Goal: Information Seeking & Learning: Learn about a topic

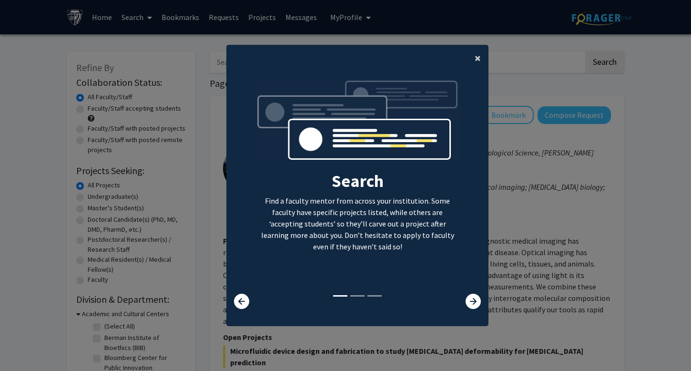
click at [480, 59] on span "×" at bounding box center [478, 58] width 6 height 15
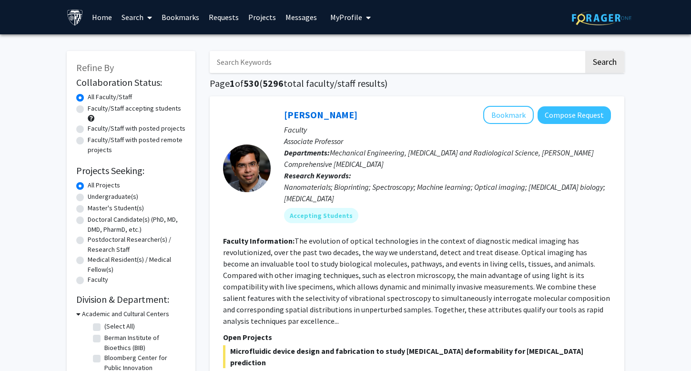
click at [107, 18] on link "Home" at bounding box center [102, 16] width 30 height 33
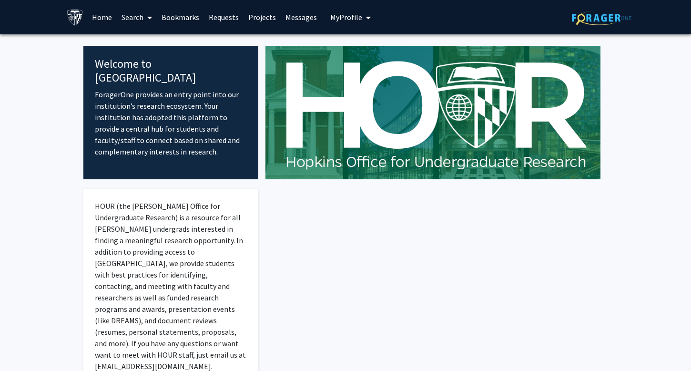
click at [139, 18] on link "Search" at bounding box center [137, 16] width 40 height 33
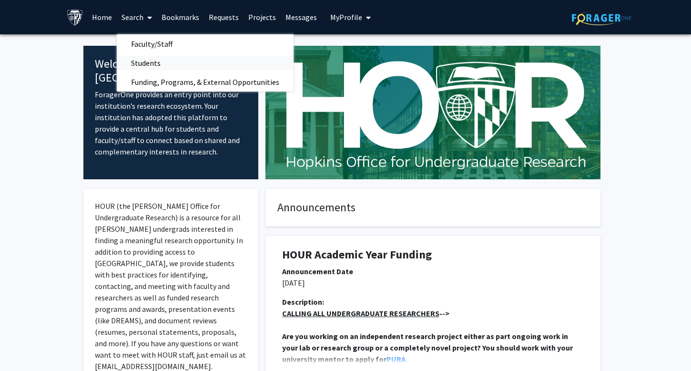
click at [166, 65] on span "Students" at bounding box center [146, 62] width 58 height 19
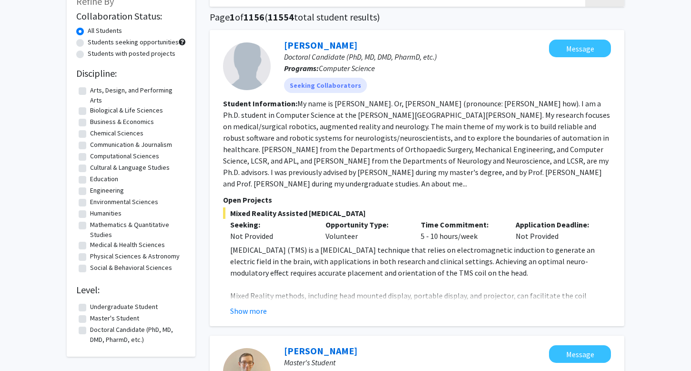
scroll to position [67, 0]
drag, startPoint x: 326, startPoint y: 234, endPoint x: 366, endPoint y: 235, distance: 39.6
click at [366, 235] on div "Opportunity Type: Volunteer" at bounding box center [366, 229] width 95 height 23
drag, startPoint x: 427, startPoint y: 237, endPoint x: 556, endPoint y: 241, distance: 128.8
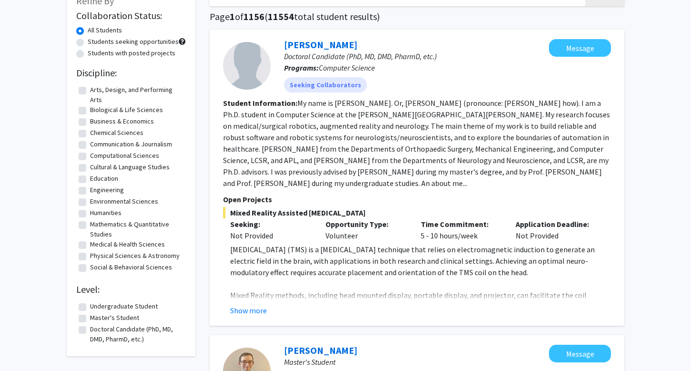
click at [557, 242] on div "Mixed Reality Assisted [MEDICAL_DATA] Seeking: Not Provided Opportunity Type: V…" at bounding box center [417, 261] width 388 height 109
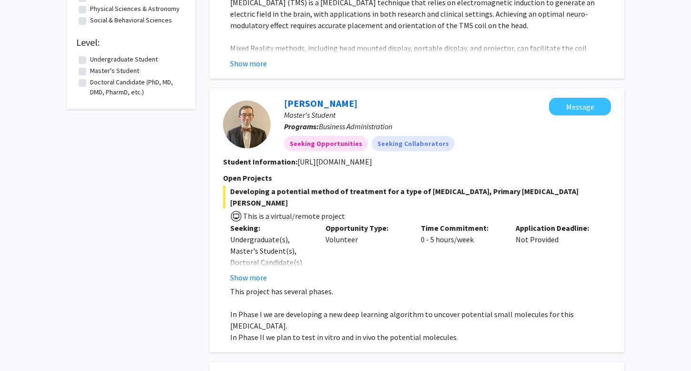
scroll to position [315, 0]
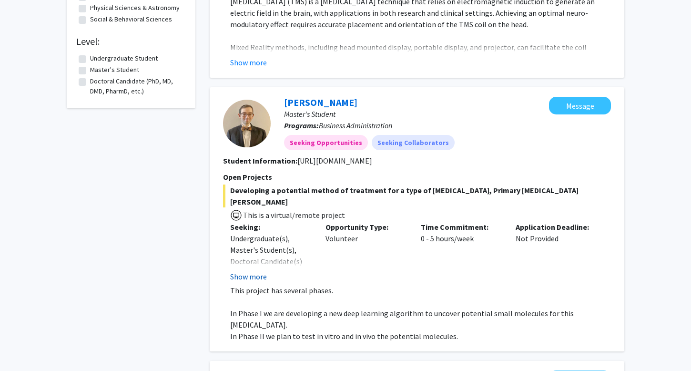
click at [256, 271] on button "Show more" at bounding box center [248, 276] width 37 height 11
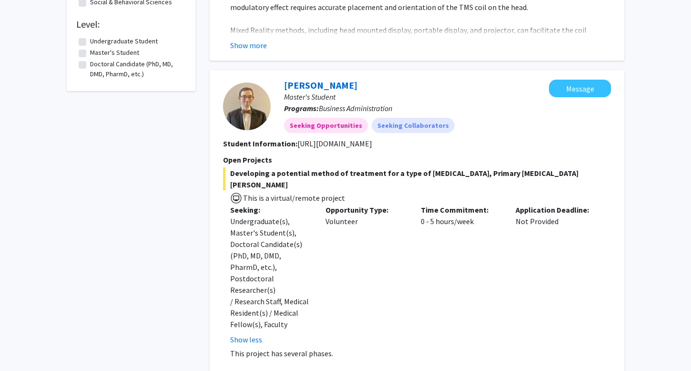
scroll to position [332, 0]
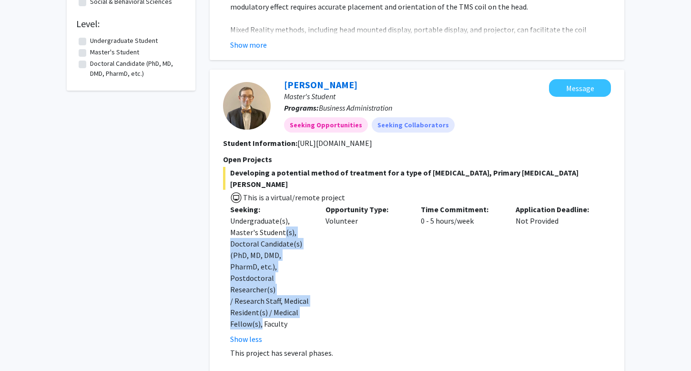
drag, startPoint x: 283, startPoint y: 221, endPoint x: 290, endPoint y: 291, distance: 70.5
click at [290, 291] on div "Undergraduate(s), Master's Student(s), Doctoral Candidate(s) (PhD, MD, DMD, Pha…" at bounding box center [270, 272] width 81 height 114
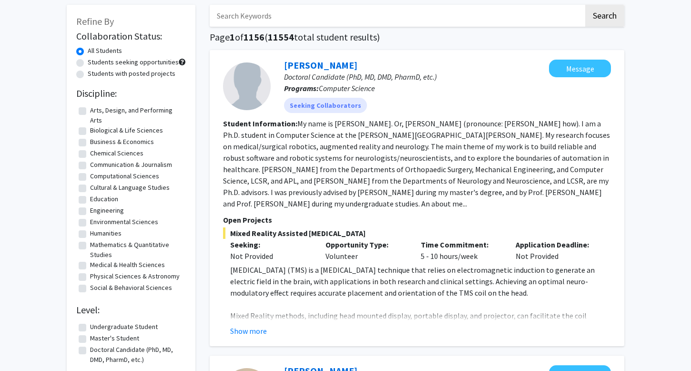
scroll to position [44, 0]
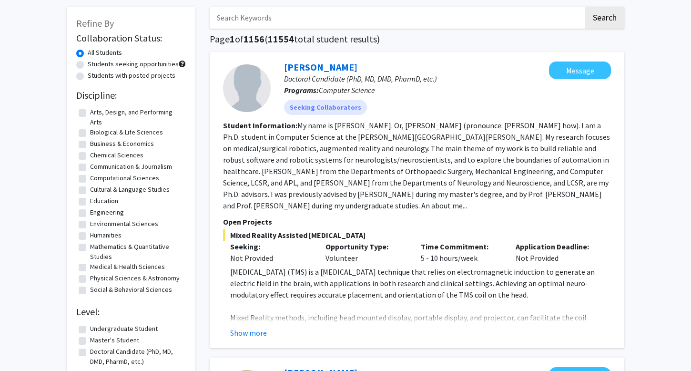
click at [90, 267] on label "Medical & Health Sciences" at bounding box center [127, 267] width 75 height 10
click at [90, 267] on input "Medical & Health Sciences" at bounding box center [93, 265] width 6 height 6
checkbox input "true"
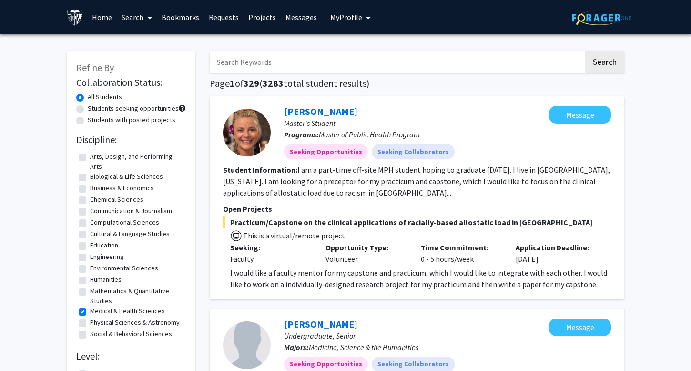
click at [90, 335] on label "Social & Behavioral Sciences" at bounding box center [131, 334] width 82 height 10
click at [90, 335] on input "Social & Behavioral Sciences" at bounding box center [93, 332] width 6 height 6
checkbox input "true"
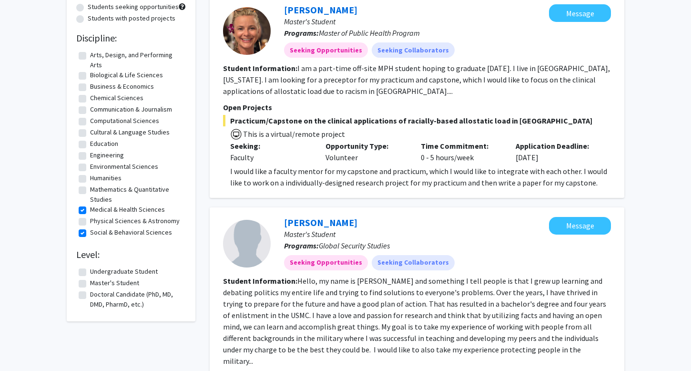
scroll to position [138, 0]
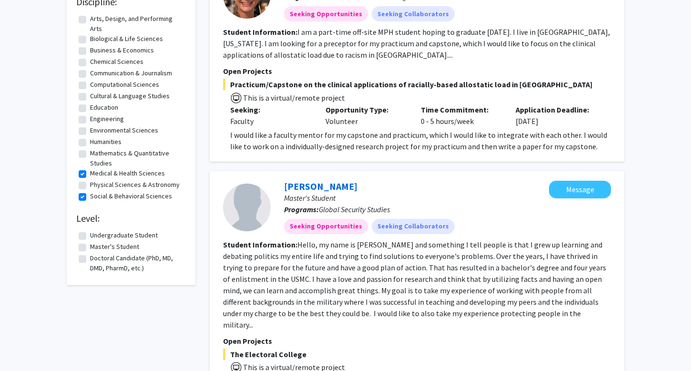
click at [123, 237] on label "Undergraduate Student" at bounding box center [124, 235] width 68 height 10
click at [96, 237] on input "Undergraduate Student" at bounding box center [93, 233] width 6 height 6
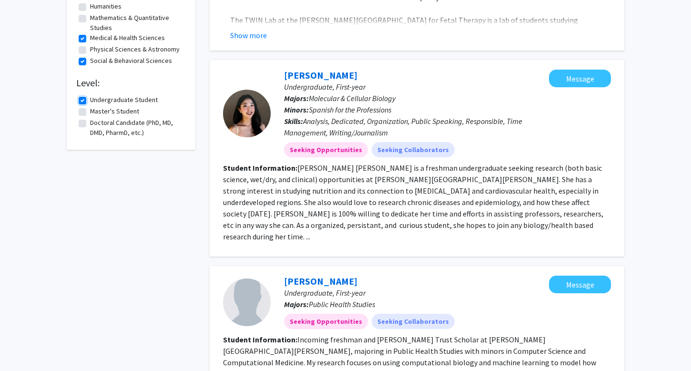
scroll to position [275, 0]
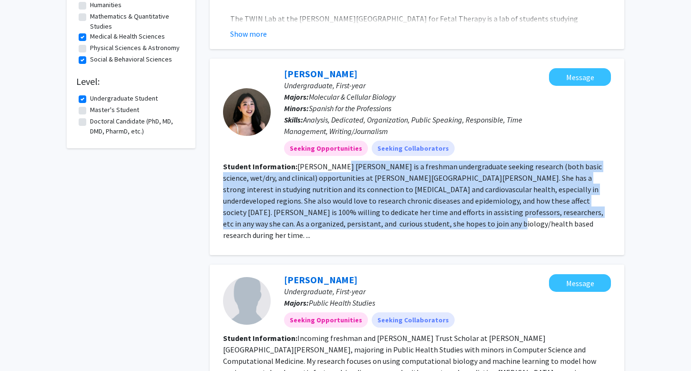
drag, startPoint x: 338, startPoint y: 165, endPoint x: 394, endPoint y: 221, distance: 79.9
click at [394, 221] on section "Student Information: [PERSON_NAME] [PERSON_NAME] is a freshman undergraduate se…" at bounding box center [417, 201] width 388 height 80
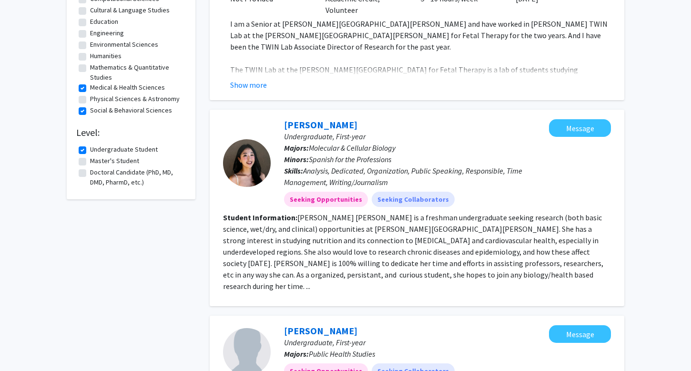
scroll to position [203, 0]
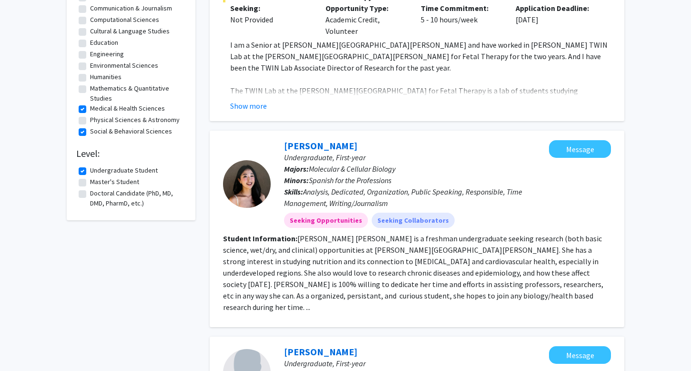
click at [90, 171] on label "Undergraduate Student" at bounding box center [124, 170] width 68 height 10
click at [90, 171] on input "Undergraduate Student" at bounding box center [93, 168] width 6 height 6
checkbox input "false"
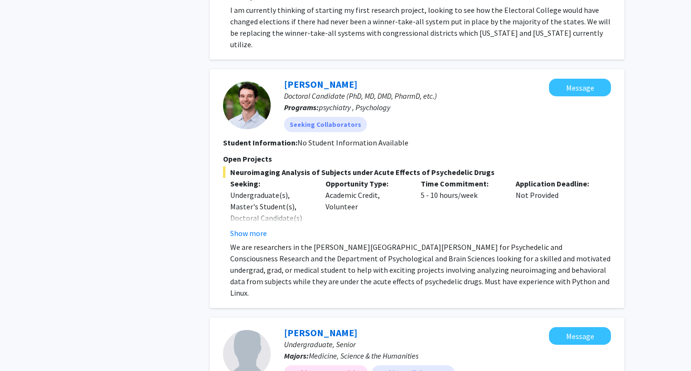
scroll to position [546, 0]
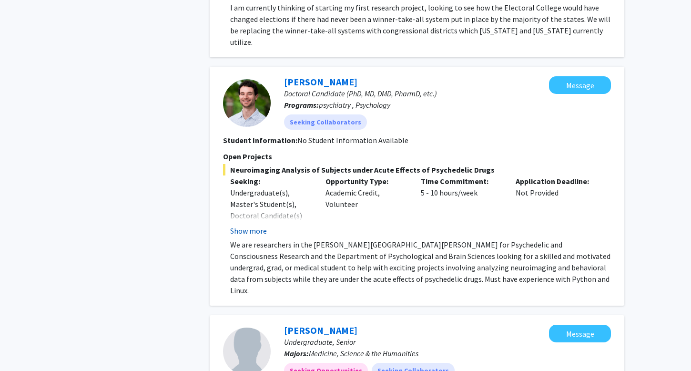
click at [255, 225] on button "Show more" at bounding box center [248, 230] width 37 height 11
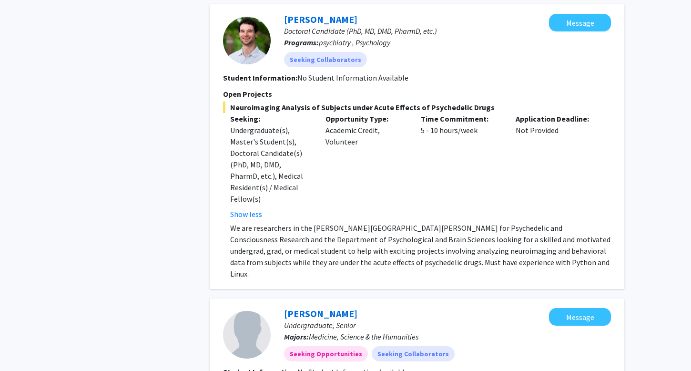
scroll to position [609, 0]
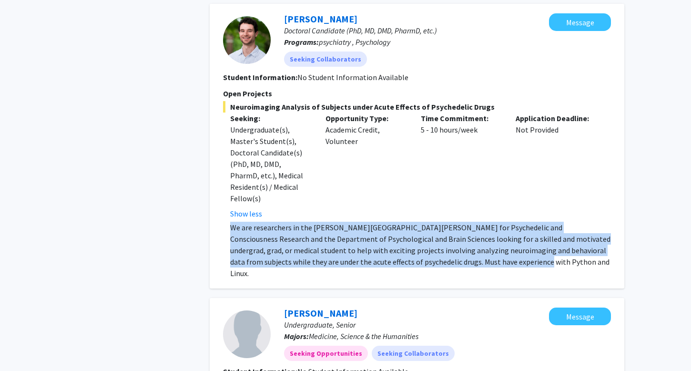
drag, startPoint x: 474, startPoint y: 229, endPoint x: 233, endPoint y: 196, distance: 242.6
click at [233, 222] on p "We are researchers in the [PERSON_NAME][GEOGRAPHIC_DATA][PERSON_NAME] for Psych…" at bounding box center [420, 250] width 381 height 57
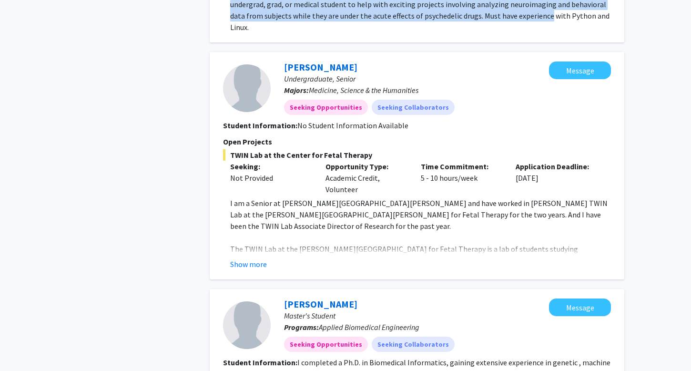
scroll to position [856, 0]
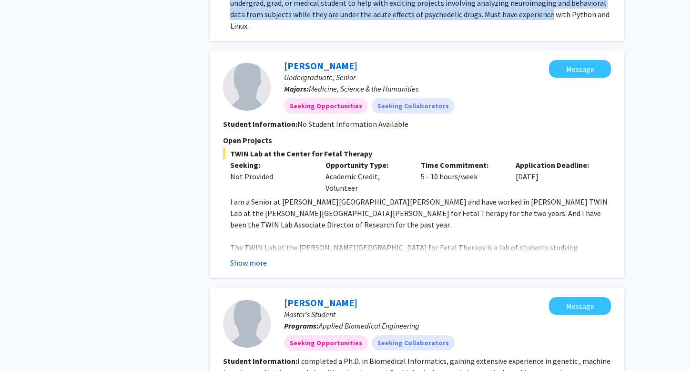
click at [248, 257] on button "Show more" at bounding box center [248, 262] width 37 height 11
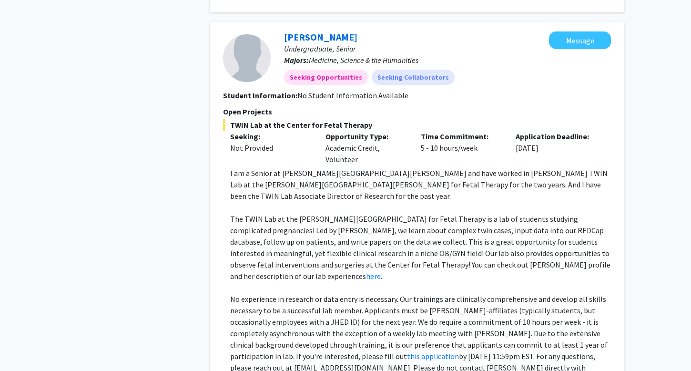
scroll to position [884, 0]
click at [261, 294] on p "No experience in research or data entry is necessary. Our trainings are clinica…" at bounding box center [420, 340] width 381 height 92
copy p "asynchronous"
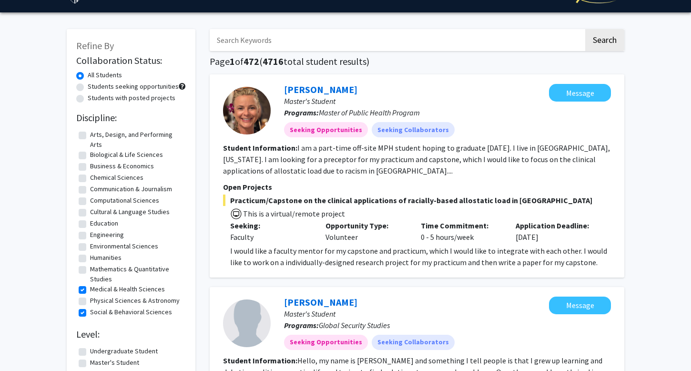
scroll to position [0, 0]
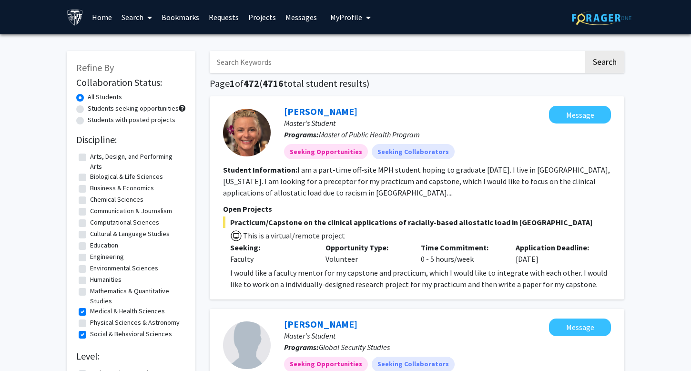
click at [103, 314] on label "Medical & Health Sciences" at bounding box center [127, 311] width 75 height 10
click at [96, 312] on input "Medical & Health Sciences" at bounding box center [93, 309] width 6 height 6
checkbox input "false"
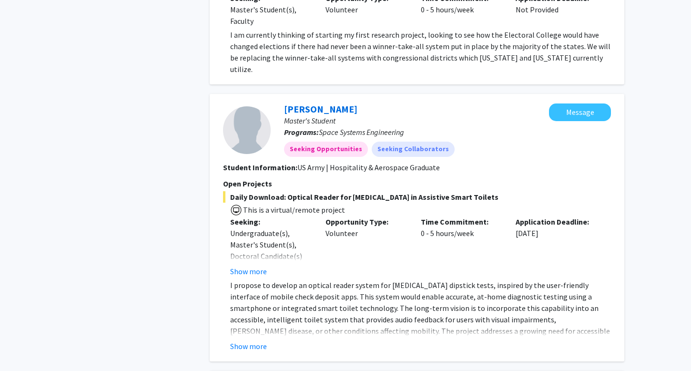
scroll to position [1104, 0]
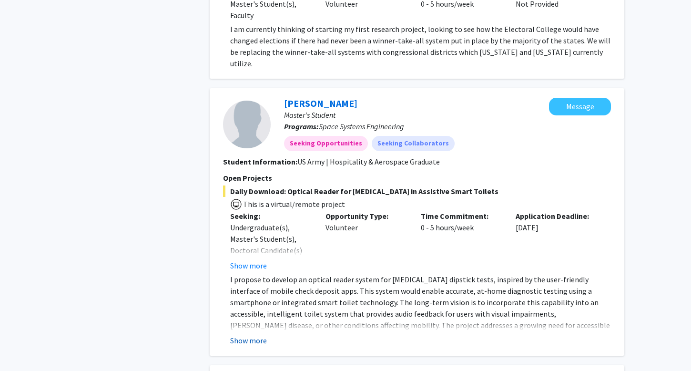
click at [255, 335] on button "Show more" at bounding box center [248, 340] width 37 height 11
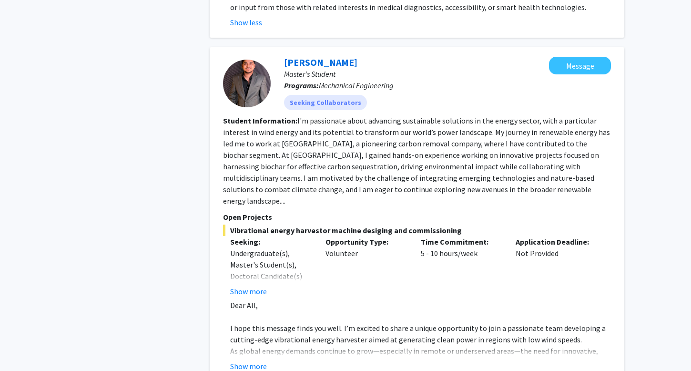
scroll to position [1444, 0]
click at [250, 361] on button "Show more" at bounding box center [248, 366] width 37 height 11
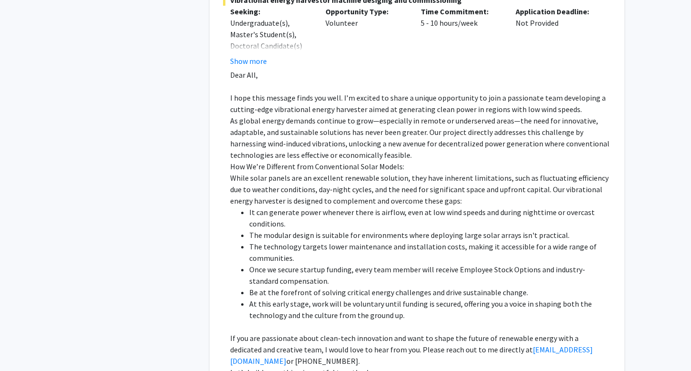
scroll to position [1680, 0]
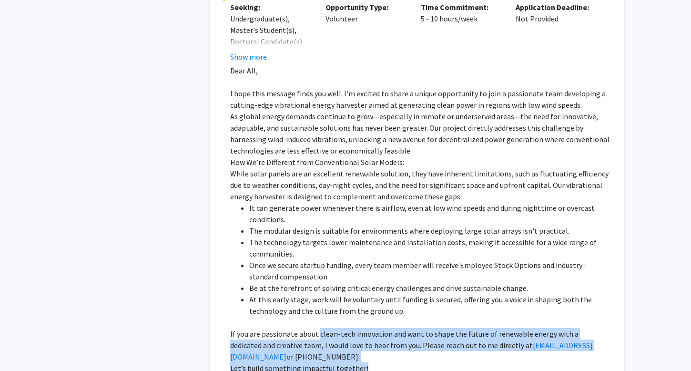
drag, startPoint x: 319, startPoint y: 279, endPoint x: 372, endPoint y: 303, distance: 58.5
click at [372, 303] on div "Dear All, I hope this message finds you well. I’m excited to share a unique opp…" at bounding box center [420, 236] width 381 height 343
click at [372, 362] on p "Let’s build something impactful together!" at bounding box center [420, 367] width 381 height 11
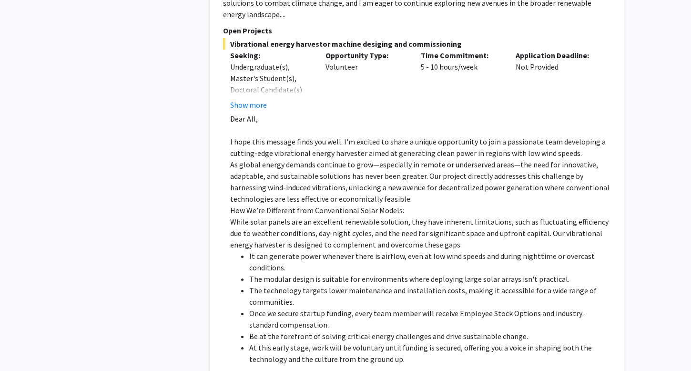
scroll to position [1597, 0]
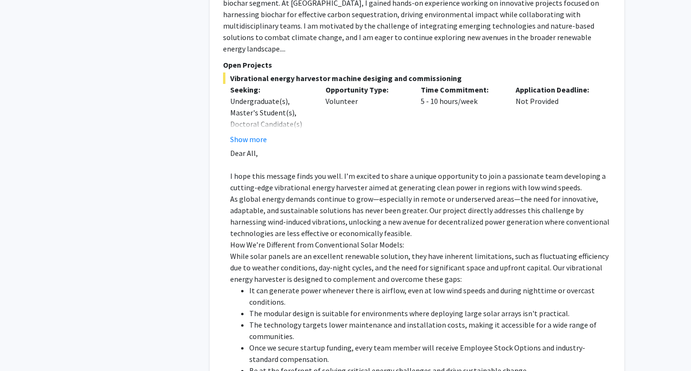
drag, startPoint x: 294, startPoint y: 260, endPoint x: 229, endPoint y: 97, distance: 175.5
click at [229, 147] on fg-read-more "Dear All, I hope this message finds you well. I’m excited to share a unique opp…" at bounding box center [417, 326] width 388 height 359
copy div "Lore Ips, D sita cons adipisc elits doe temp. I’u laboree do magna a enimad min…"
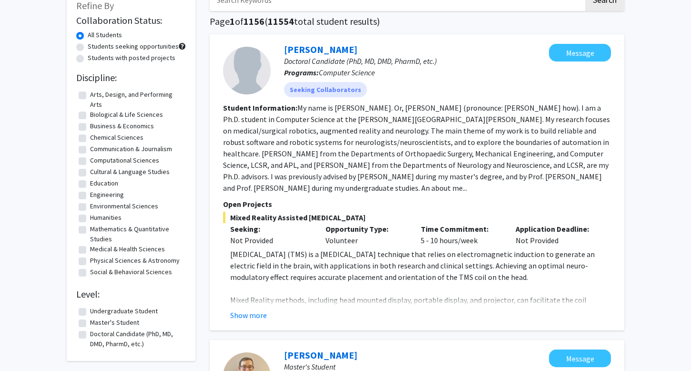
scroll to position [58, 0]
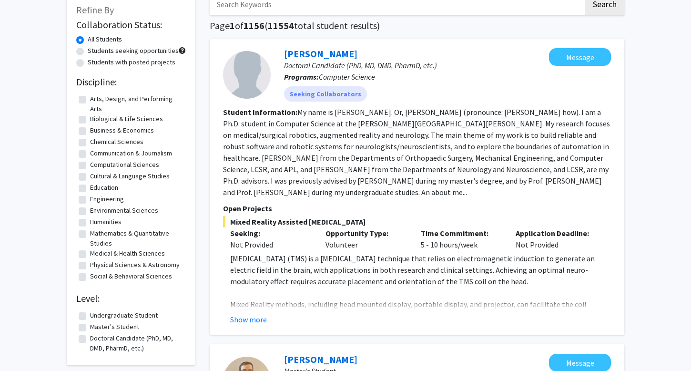
drag, startPoint x: 173, startPoint y: 277, endPoint x: 89, endPoint y: 99, distance: 196.9
click at [88, 99] on fg-checkbox-list "Arts, Design, and Performing Arts Arts, Design, and Performing Arts Biological …" at bounding box center [131, 189] width 110 height 194
copy fg-checkbox-list "Arts, Design, and Performing Arts Biological & Life Sciences Biological & Life …"
click at [138, 91] on div "Collaboration Status: All Students Students seeking opportunities Students with…" at bounding box center [131, 186] width 110 height 339
click at [90, 121] on label "Biological & Life Sciences" at bounding box center [126, 119] width 73 height 10
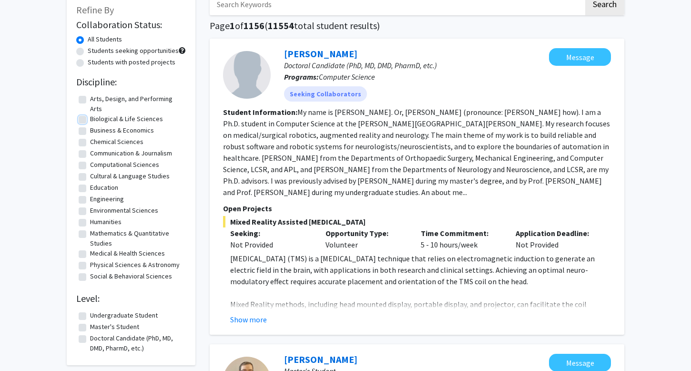
click at [90, 120] on input "Biological & Life Sciences" at bounding box center [93, 117] width 6 height 6
checkbox input "true"
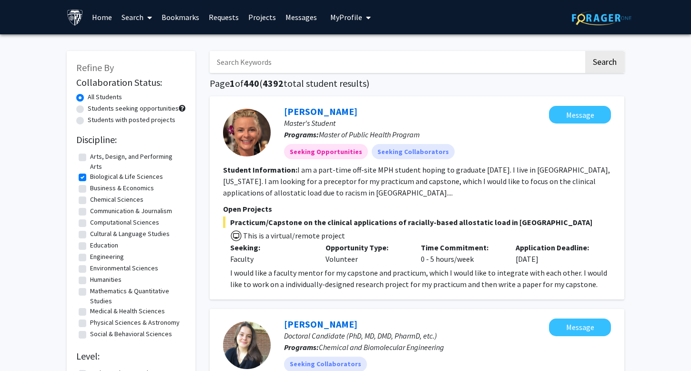
click at [90, 267] on label "Environmental Sciences" at bounding box center [124, 268] width 68 height 10
click at [90, 267] on input "Environmental Sciences" at bounding box center [93, 266] width 6 height 6
checkbox input "true"
click at [90, 313] on label "Medical & Health Sciences" at bounding box center [127, 311] width 75 height 10
click at [90, 312] on input "Medical & Health Sciences" at bounding box center [93, 309] width 6 height 6
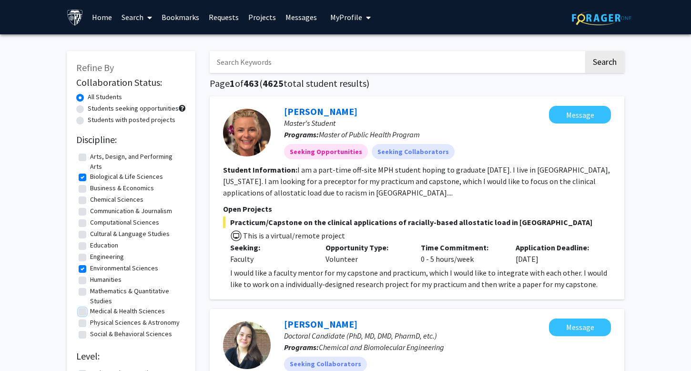
checkbox input "true"
click at [90, 334] on label "Social & Behavioral Sciences" at bounding box center [131, 334] width 82 height 10
click at [90, 334] on input "Social & Behavioral Sciences" at bounding box center [93, 332] width 6 height 6
checkbox input "true"
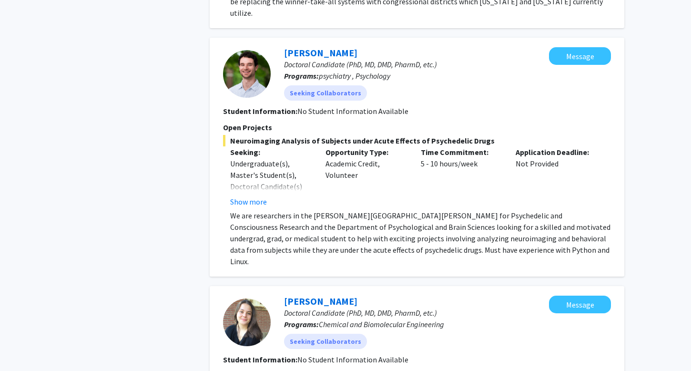
scroll to position [561, 0]
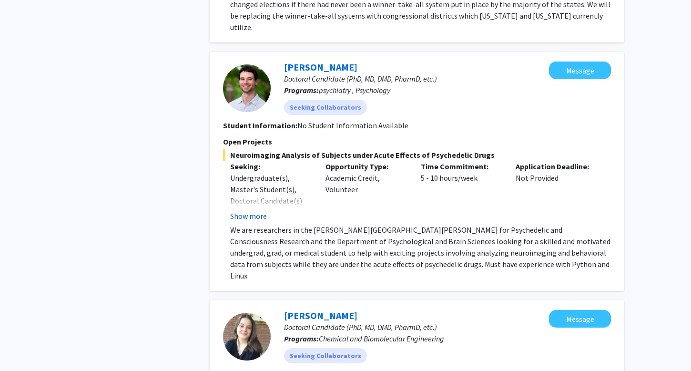
click at [258, 210] on div "Show more" at bounding box center [270, 215] width 81 height 11
click at [256, 210] on button "Show more" at bounding box center [248, 215] width 37 height 11
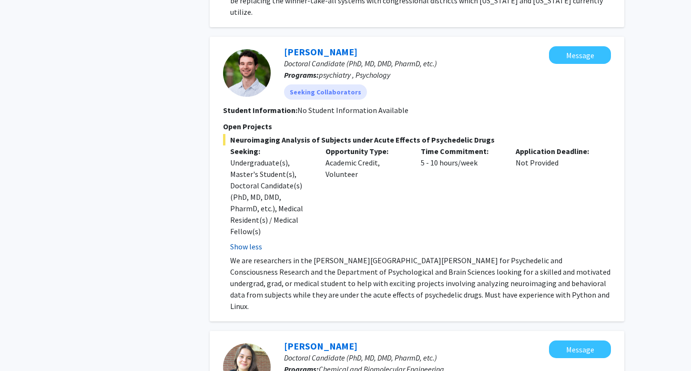
scroll to position [575, 0]
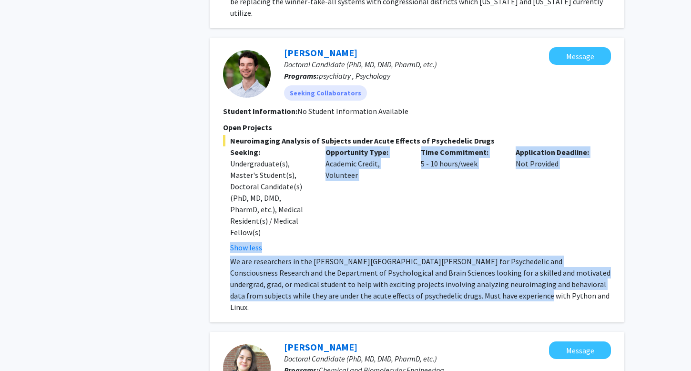
drag, startPoint x: 474, startPoint y: 271, endPoint x: 220, endPoint y: 212, distance: 261.0
click at [220, 212] on div "[PERSON_NAME] Doctoral Candidate (PhD, MD, DMD, PharmD, etc.) Programs: psychia…" at bounding box center [417, 180] width 415 height 285
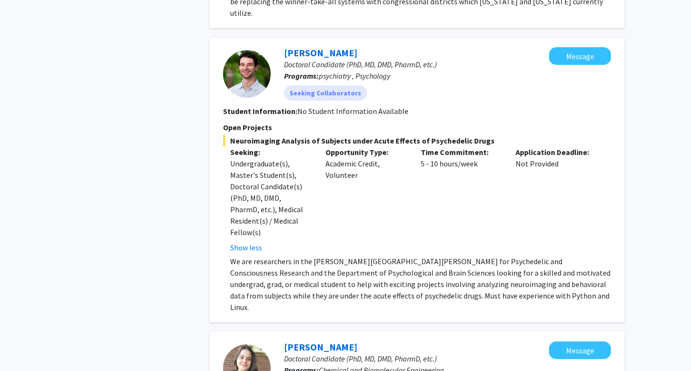
click at [264, 256] on p "We are researchers in the [PERSON_NAME][GEOGRAPHIC_DATA][PERSON_NAME] for Psych…" at bounding box center [420, 284] width 381 height 57
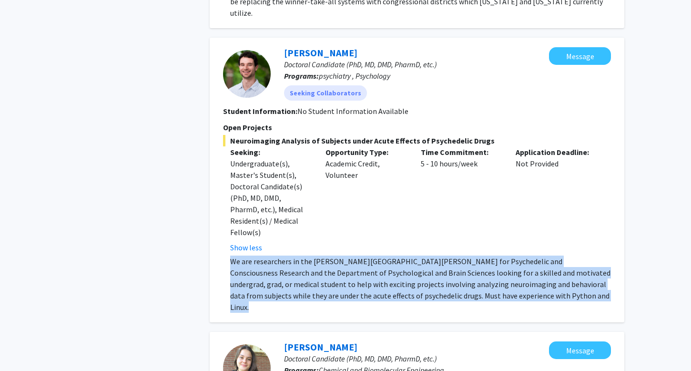
click at [264, 256] on p "We are researchers in the [PERSON_NAME][GEOGRAPHIC_DATA][PERSON_NAME] for Psych…" at bounding box center [420, 284] width 381 height 57
copy p "We are researchers in the [PERSON_NAME][GEOGRAPHIC_DATA][PERSON_NAME] for Psych…"
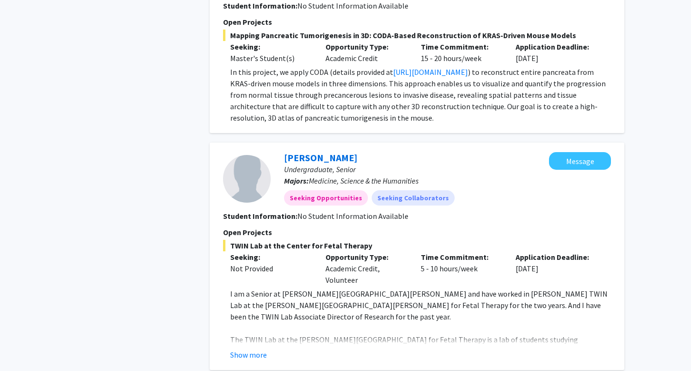
scroll to position [979, 0]
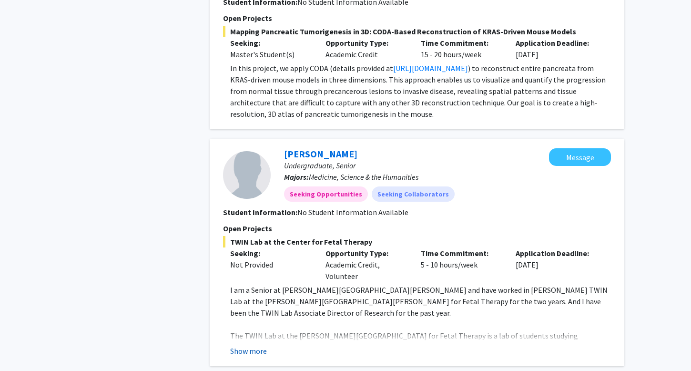
click at [244, 345] on button "Show more" at bounding box center [248, 350] width 37 height 11
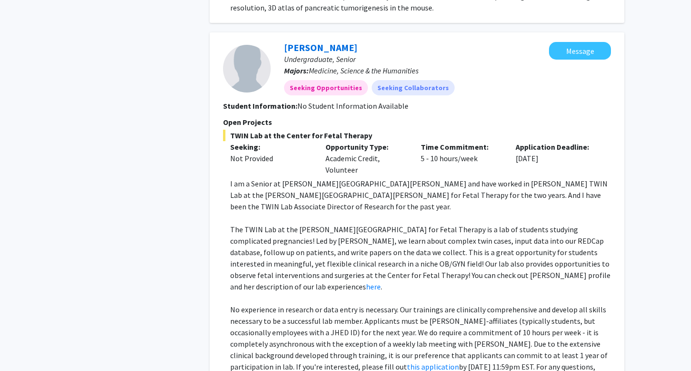
scroll to position [1093, 0]
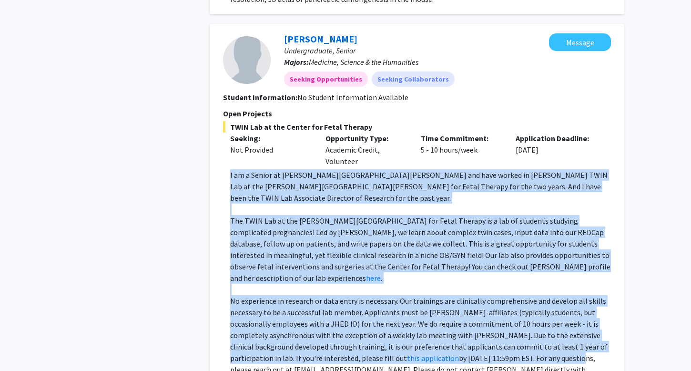
drag, startPoint x: 505, startPoint y: 294, endPoint x: 227, endPoint y: 128, distance: 323.6
click at [227, 169] on fg-read-more "I am a Senior at [PERSON_NAME][GEOGRAPHIC_DATA][PERSON_NAME] and have worked in…" at bounding box center [417, 285] width 388 height 233
copy div "L ip d Sitame co Adipi Elitsed Doeiusmodt inc utla etdolo ma Al. Enim Admini'v …"
click at [304, 295] on p "No experience in research or data entry is necessary. Our trainings are clinica…" at bounding box center [420, 341] width 381 height 92
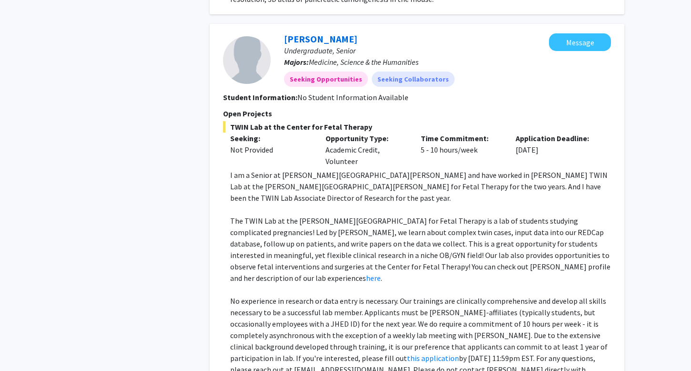
click at [418, 295] on p "No experience in research or data entry is necessary. Our trainings are clinica…" at bounding box center [420, 341] width 381 height 92
click at [407, 353] on link "this application" at bounding box center [433, 358] width 52 height 10
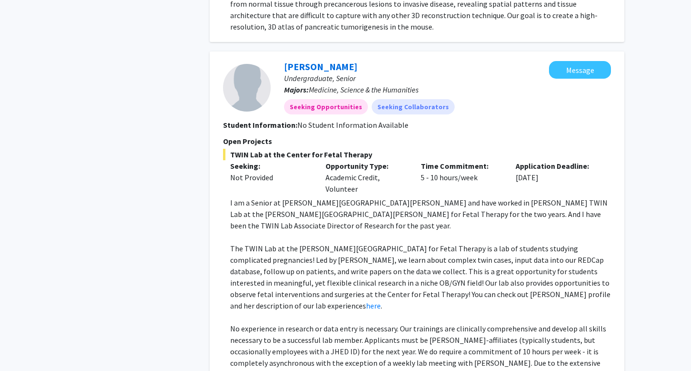
scroll to position [1069, 0]
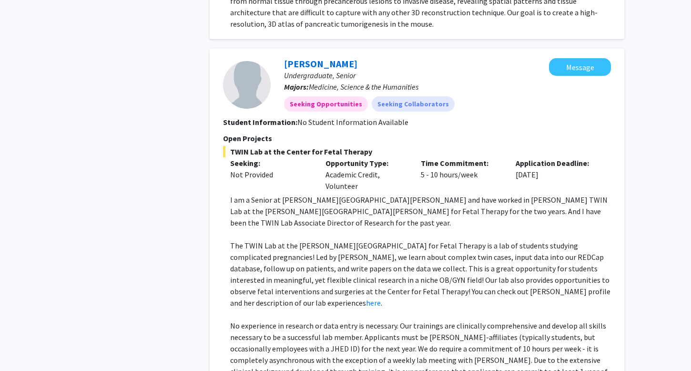
click at [313, 325] on p "No experience in research or data entry is necessary. Our trainings are clinica…" at bounding box center [420, 366] width 381 height 92
drag, startPoint x: 320, startPoint y: 326, endPoint x: 271, endPoint y: 326, distance: 49.1
click at [271, 326] on p "No experience in research or data entry is necessary. Our trainings are clinica…" at bounding box center [420, 366] width 381 height 92
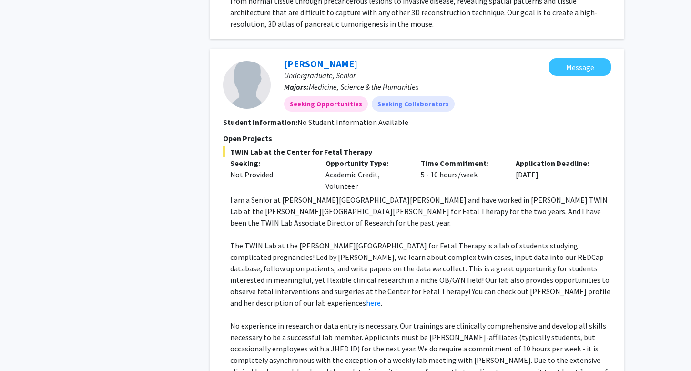
copy p "[EMAIL_ADDRESS][DOMAIN_NAME]"
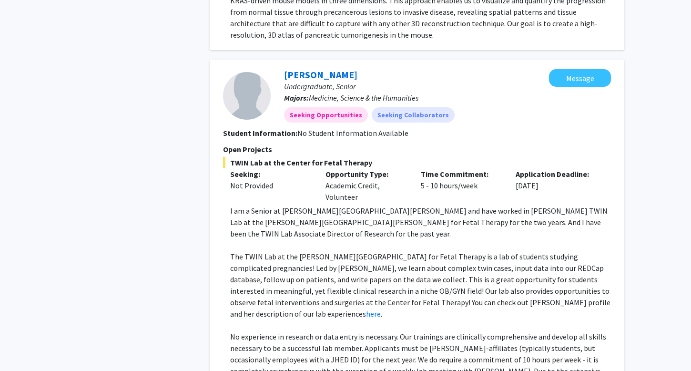
scroll to position [1057, 0]
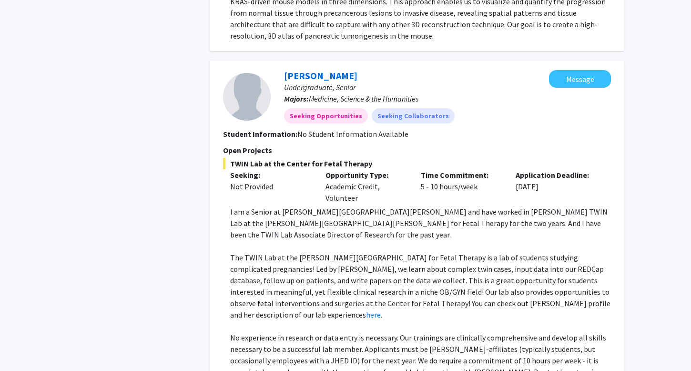
click at [448, 252] on p "The TWIN Lab at the [PERSON_NAME][GEOGRAPHIC_DATA] for Fetal Therapy is a lab o…" at bounding box center [420, 286] width 381 height 69
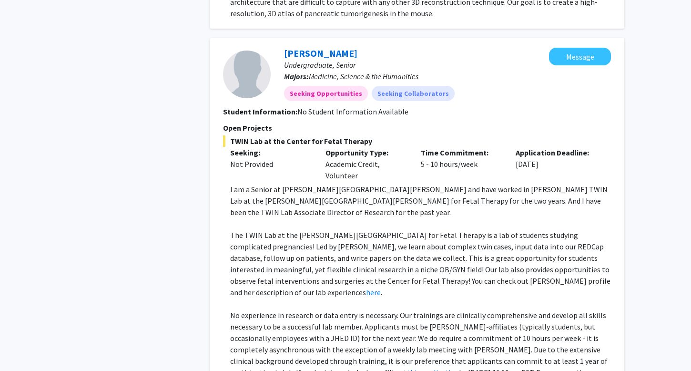
scroll to position [1082, 0]
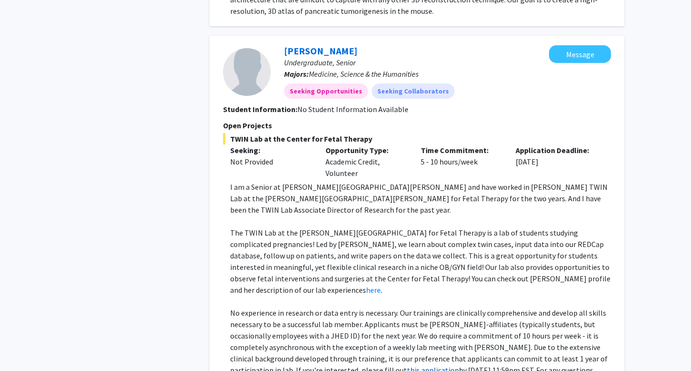
click at [407, 365] on link "this application" at bounding box center [433, 370] width 52 height 10
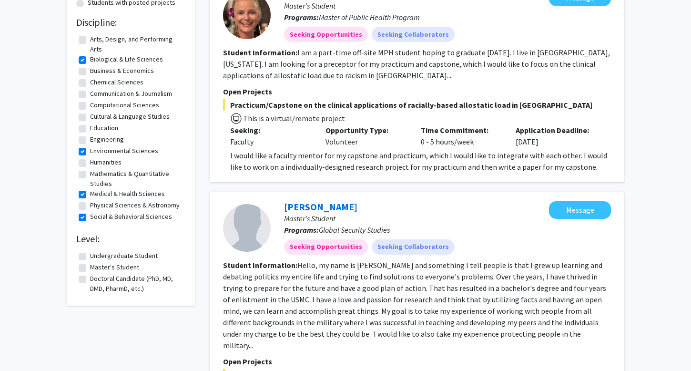
scroll to position [0, 0]
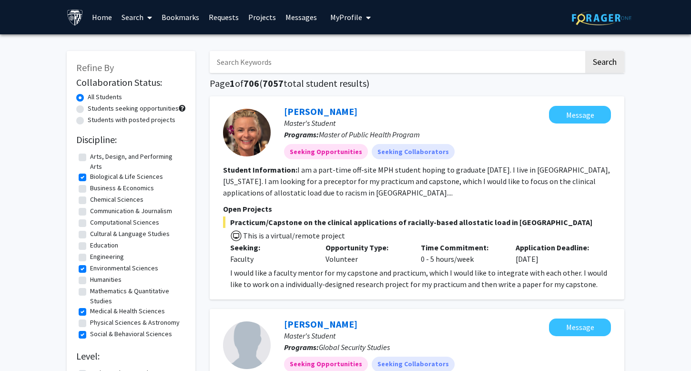
click at [135, 121] on label "Students with posted projects" at bounding box center [132, 120] width 88 height 10
click at [94, 121] on input "Students with posted projects" at bounding box center [91, 118] width 6 height 6
radio input "true"
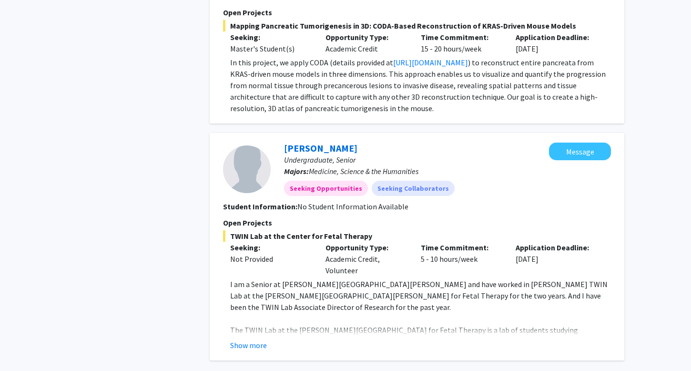
scroll to position [999, 0]
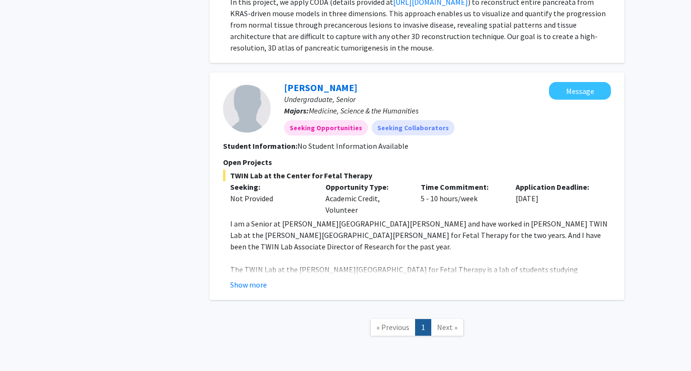
click at [449, 322] on span "Next »" at bounding box center [447, 327] width 21 height 10
click at [446, 322] on span "Next »" at bounding box center [447, 327] width 21 height 10
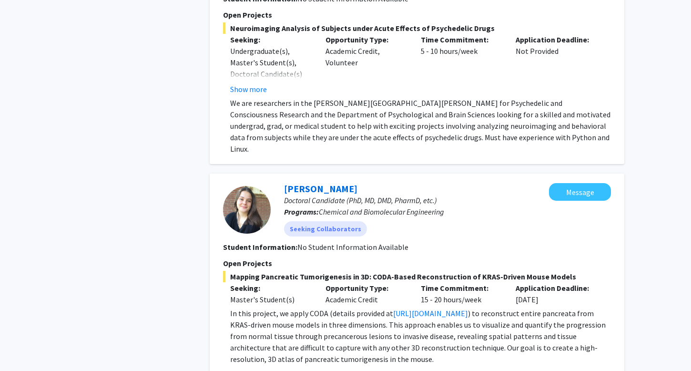
scroll to position [0, 0]
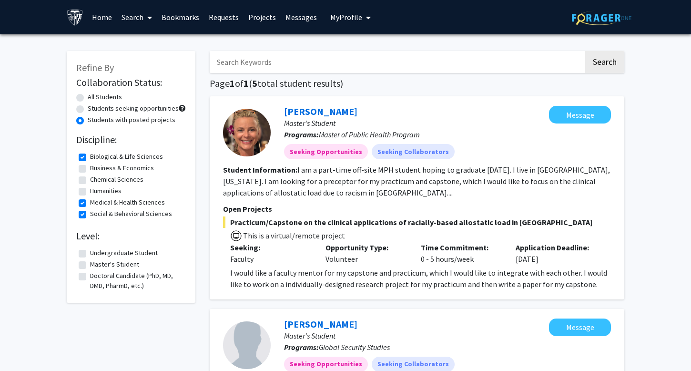
click at [107, 97] on label "All Students" at bounding box center [105, 97] width 34 height 10
click at [94, 97] on input "All Students" at bounding box center [91, 95] width 6 height 6
radio input "true"
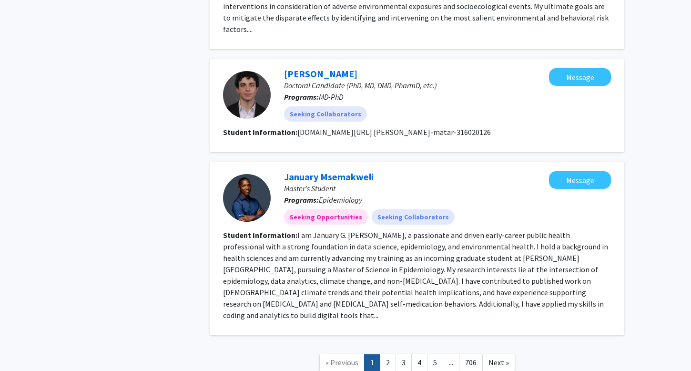
scroll to position [1754, 0]
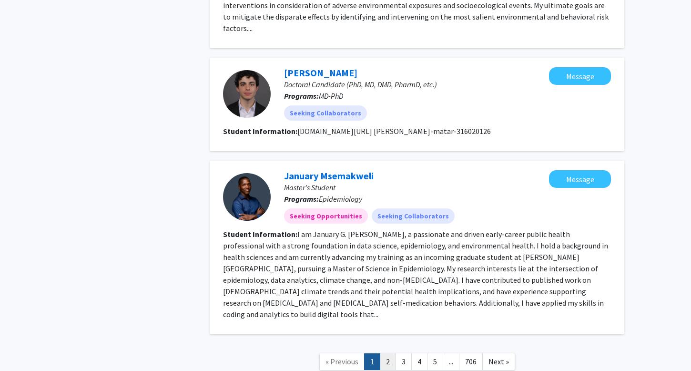
click at [388, 353] on link "2" at bounding box center [388, 361] width 16 height 17
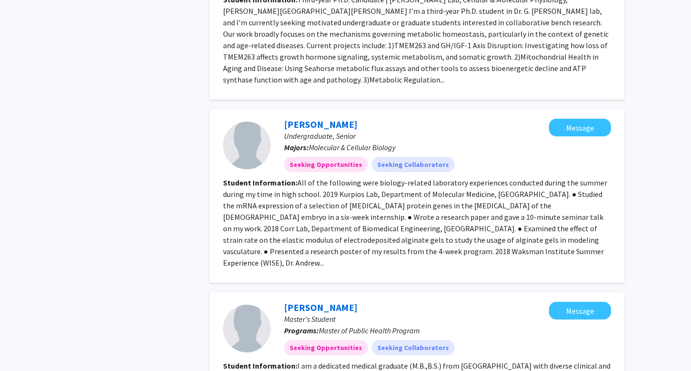
scroll to position [1481, 0]
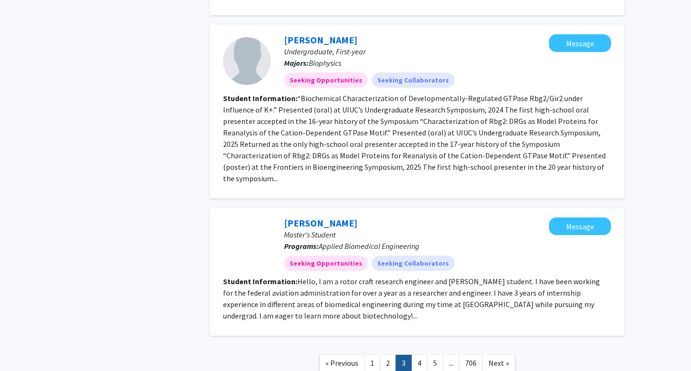
scroll to position [1355, 0]
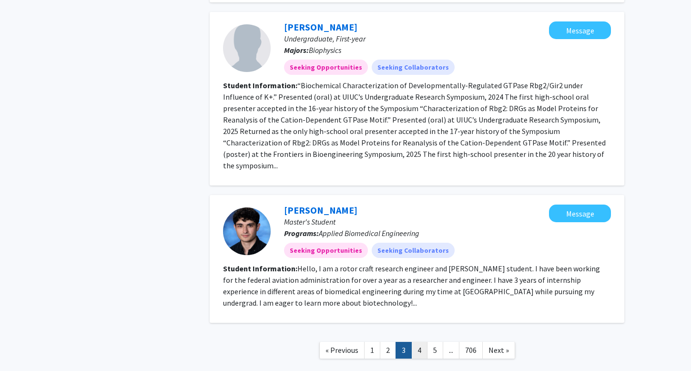
click at [421, 342] on link "4" at bounding box center [420, 350] width 16 height 17
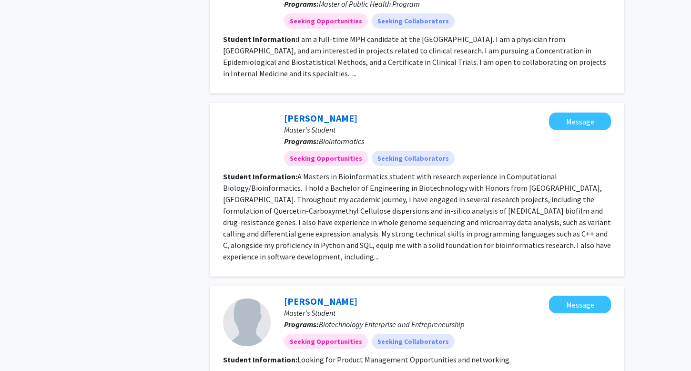
scroll to position [1207, 0]
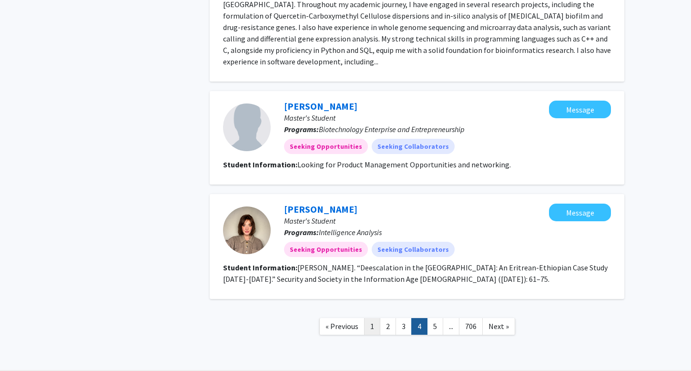
click at [375, 326] on link "1" at bounding box center [372, 326] width 16 height 17
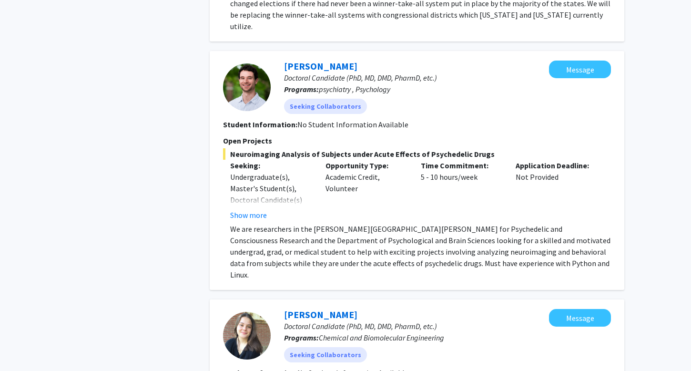
scroll to position [561, 0]
click at [255, 210] on button "Show more" at bounding box center [248, 215] width 37 height 11
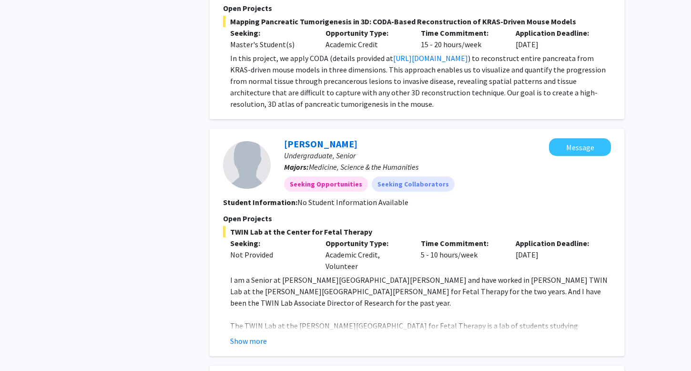
scroll to position [987, 0]
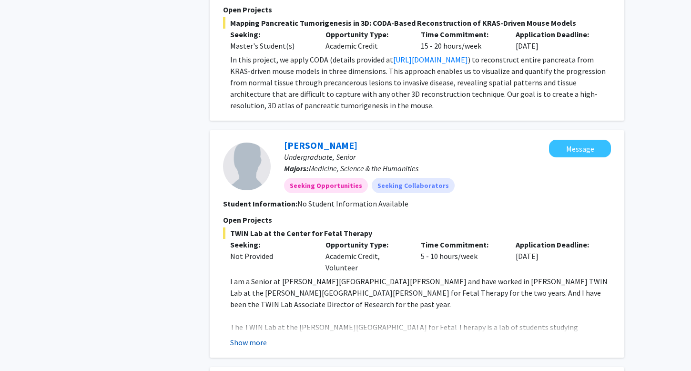
click at [244, 337] on button "Show more" at bounding box center [248, 342] width 37 height 11
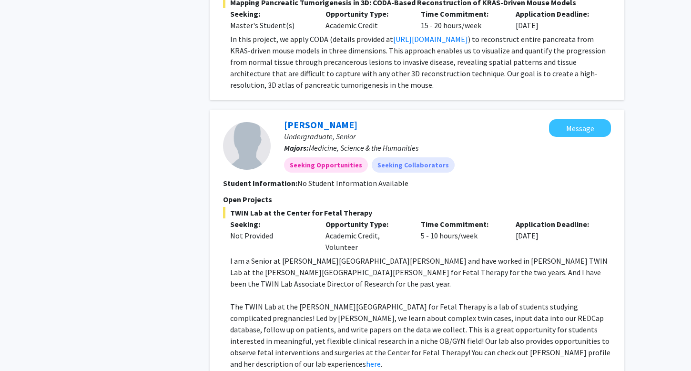
scroll to position [1007, 0]
